Goal: Information Seeking & Learning: Learn about a topic

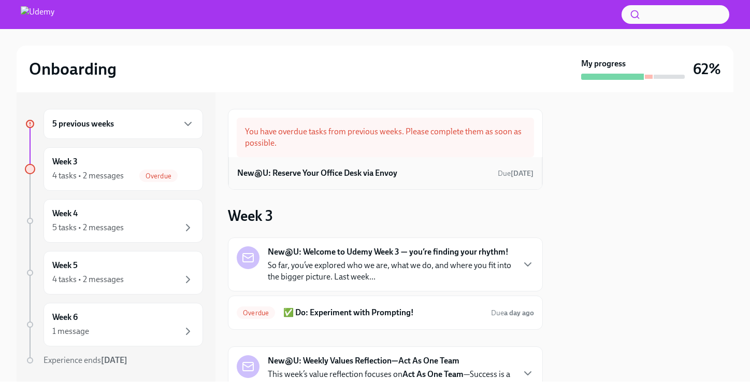
click at [317, 175] on h6 "New@U: Reserve Your Office Desk via Envoy" at bounding box center [317, 172] width 160 height 11
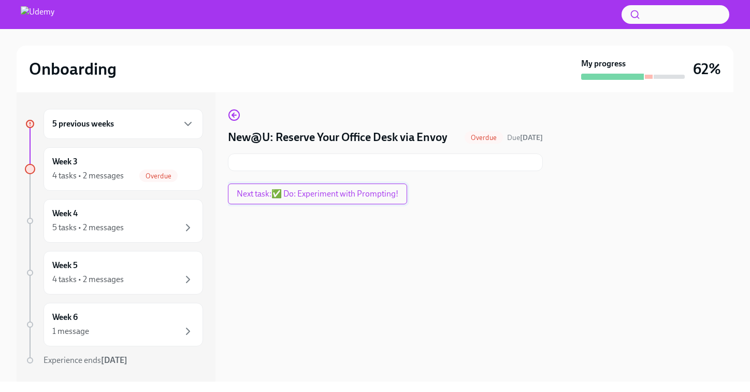
click at [296, 193] on span "Next task : ✅ Do: Experiment with Prompting!" at bounding box center [318, 194] width 162 height 10
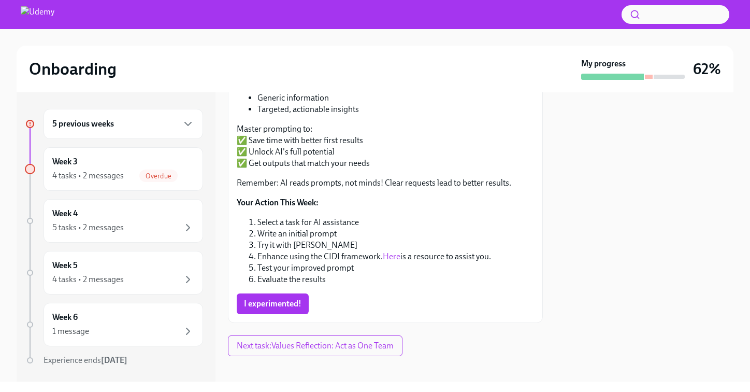
scroll to position [191, 0]
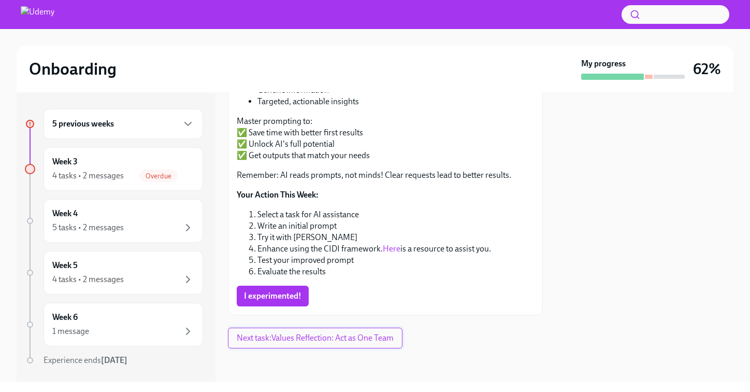
click at [329, 343] on span "Next task : Values Reflection: Act as One Team" at bounding box center [315, 338] width 157 height 10
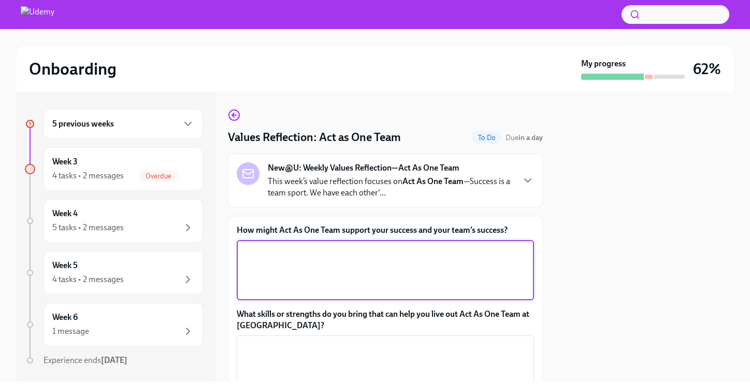
click at [285, 259] on textarea "How might Act As One Team support your success and your team’s success?" at bounding box center [385, 270] width 285 height 50
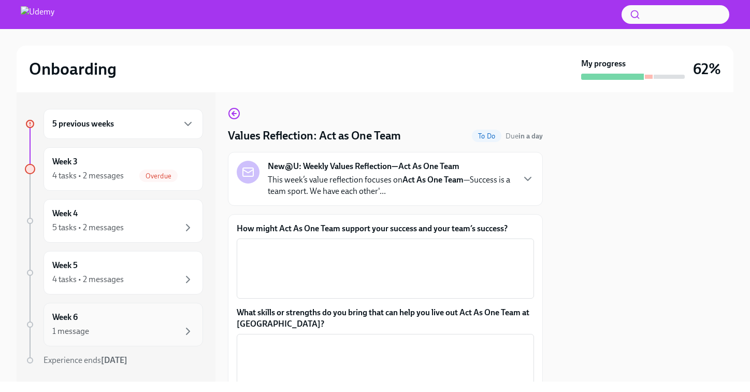
scroll to position [5, 0]
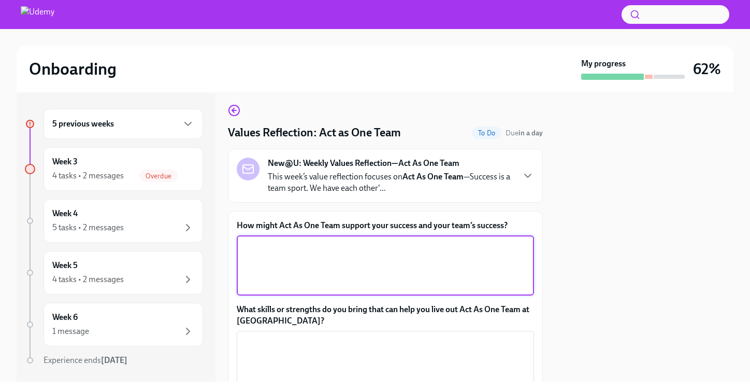
click at [410, 257] on textarea "How might Act As One Team support your success and your team’s success?" at bounding box center [385, 265] width 285 height 50
type textarea ";"
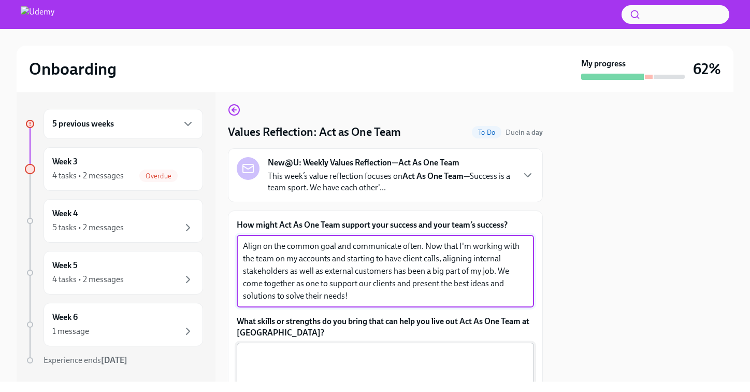
type textarea "Align on the common goal and communicate often. Now that I'm working with the t…"
click at [433, 367] on textarea "What skills or strengths do you bring that can help you live out Act As One Tea…" at bounding box center [385, 373] width 285 height 50
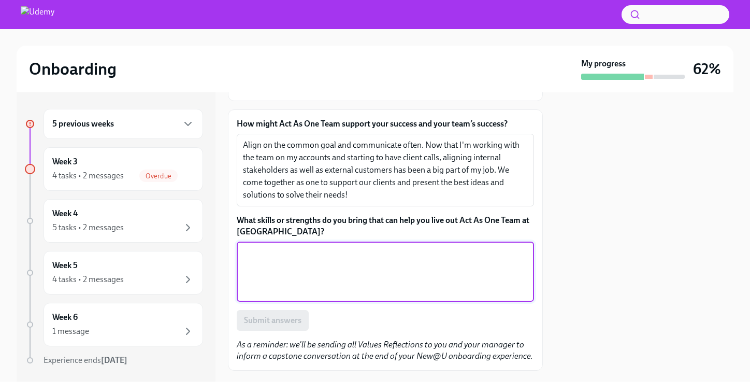
scroll to position [129, 0]
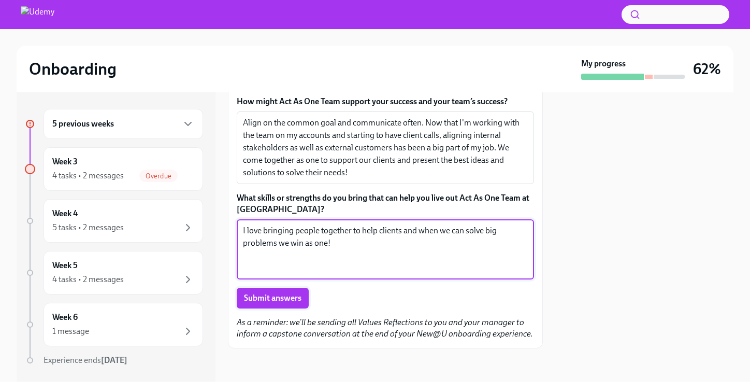
type textarea "I love bringing people together to help clients and when we can solve big probl…"
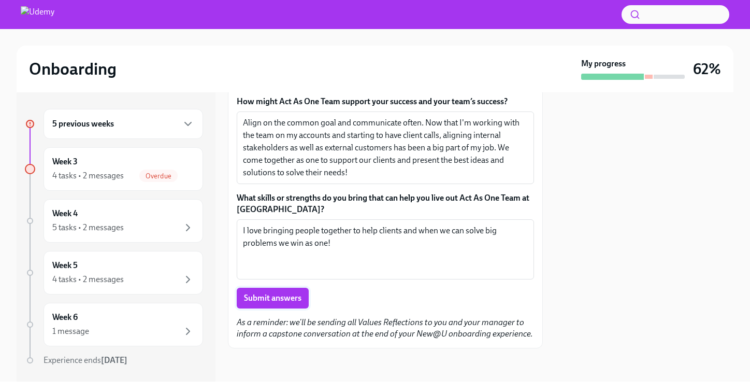
click at [297, 295] on span "Submit answers" at bounding box center [273, 298] width 58 height 10
click at [181, 164] on div "Week 3 4 tasks • 2 messages Overdue" at bounding box center [123, 169] width 142 height 26
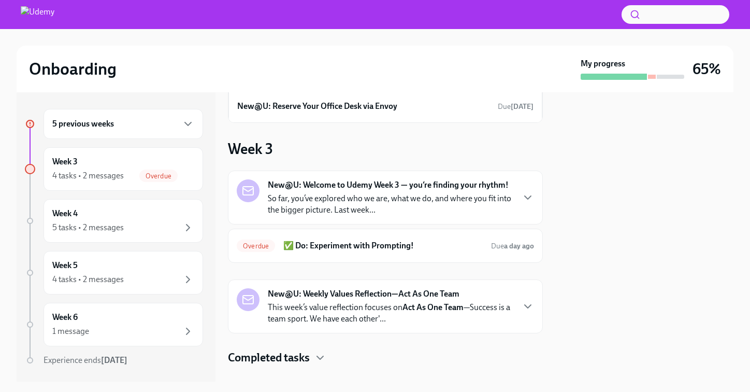
scroll to position [84, 0]
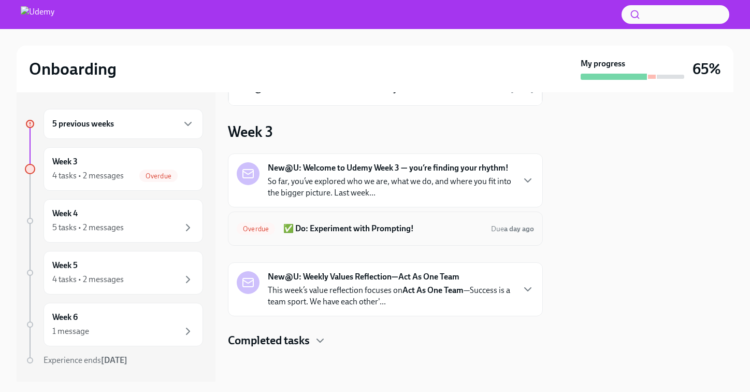
click at [395, 229] on h6 "✅ Do: Experiment with Prompting!" at bounding box center [383, 228] width 200 height 11
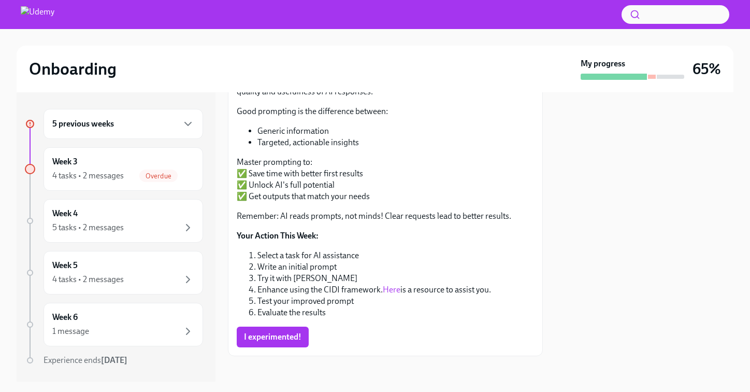
scroll to position [158, 0]
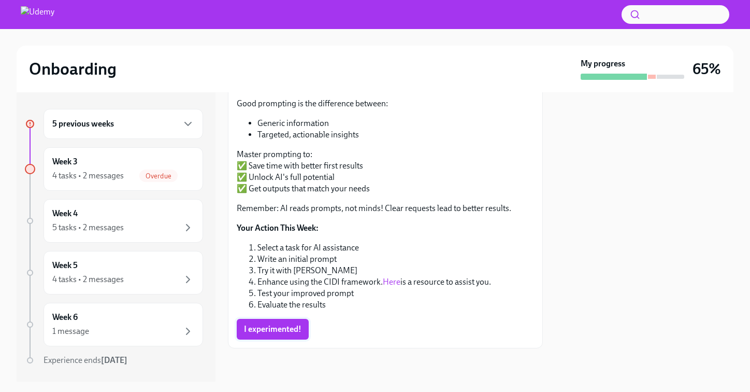
click at [286, 328] on span "I experimented!" at bounding box center [273, 329] width 58 height 10
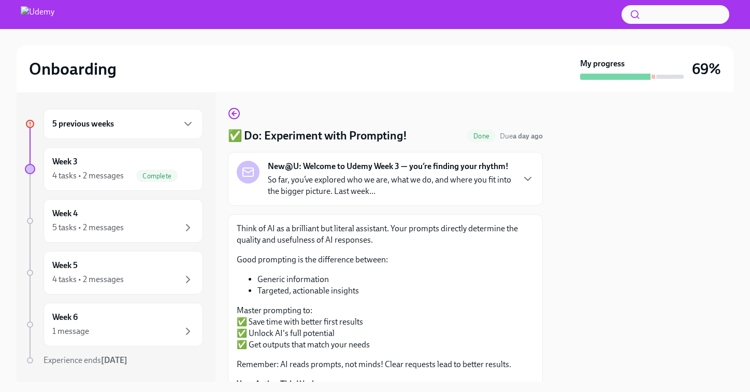
scroll to position [0, 0]
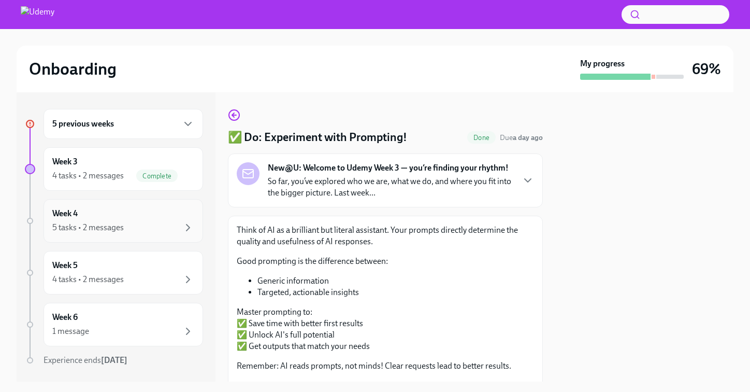
click at [117, 216] on div "Week 4 5 tasks • 2 messages" at bounding box center [123, 221] width 142 height 26
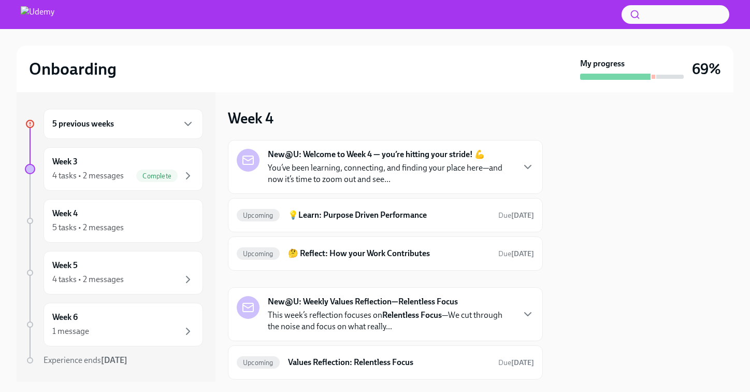
click at [347, 159] on strong "New@U: Welcome to Week 4 — you’re hitting your stride! 💪" at bounding box center [376, 154] width 217 height 11
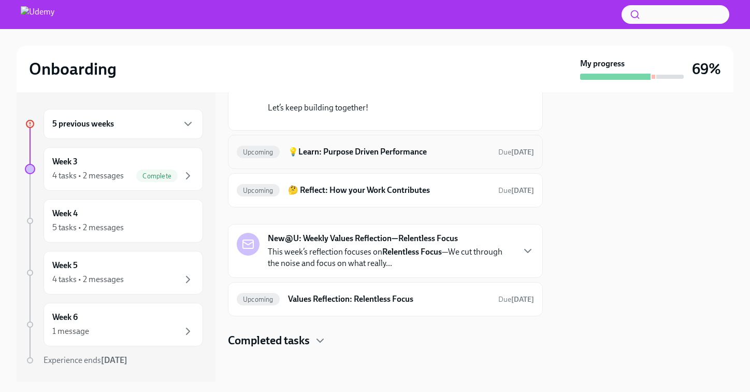
scroll to position [299, 0]
click at [371, 158] on h6 "💡Learn: Purpose Driven Performance" at bounding box center [389, 151] width 202 height 11
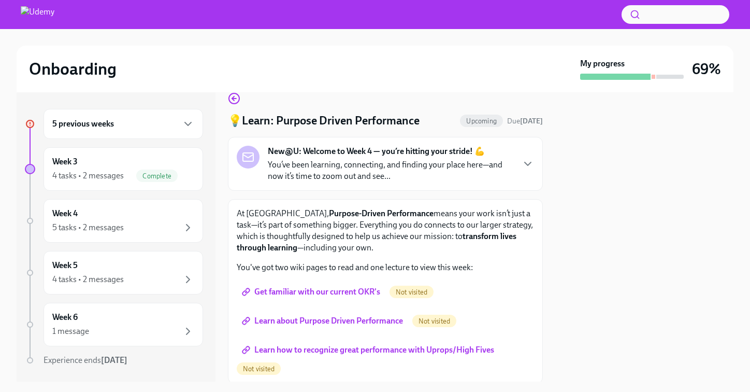
scroll to position [18, 0]
click at [346, 288] on span "Get familiar with our current OKR's" at bounding box center [312, 291] width 136 height 10
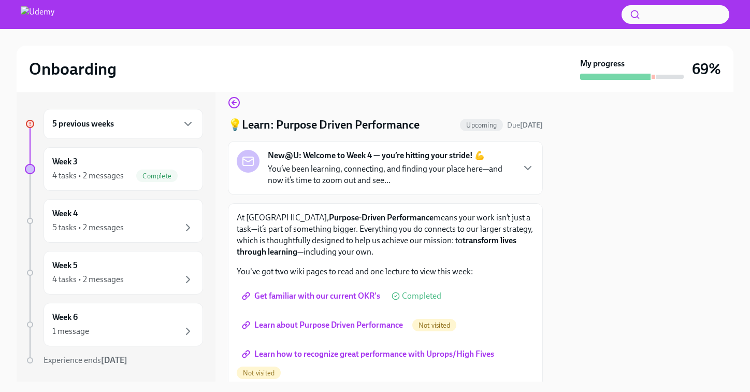
scroll to position [16, 0]
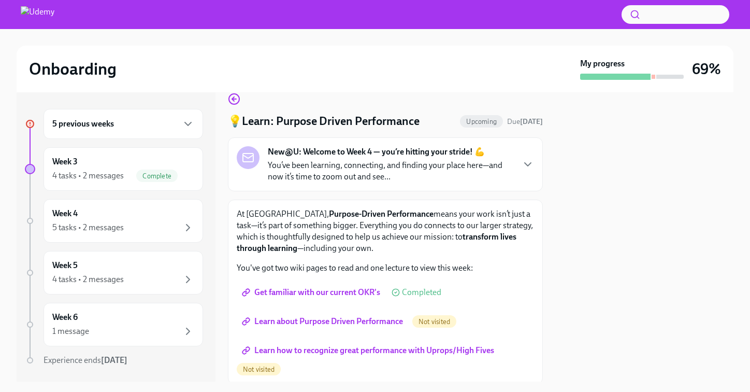
click at [366, 327] on link "Learn about Purpose Driven Performance" at bounding box center [324, 321] width 174 height 21
